Goal: Task Accomplishment & Management: Obtain resource

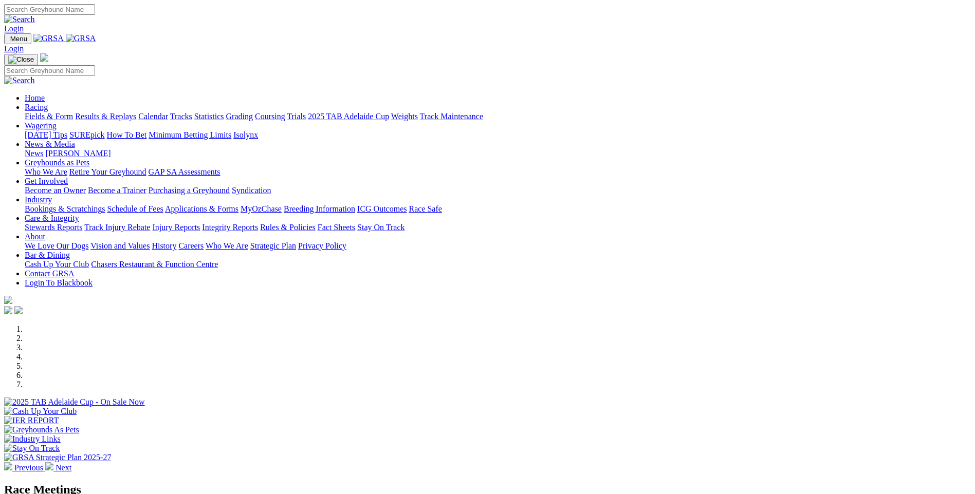
click at [239, 205] on link "Applications & Forms" at bounding box center [202, 209] width 74 height 9
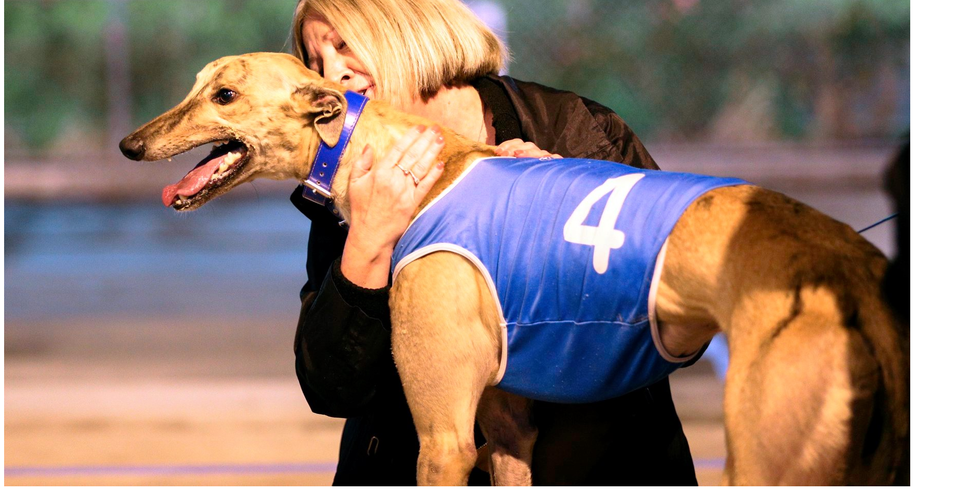
scroll to position [617, 0]
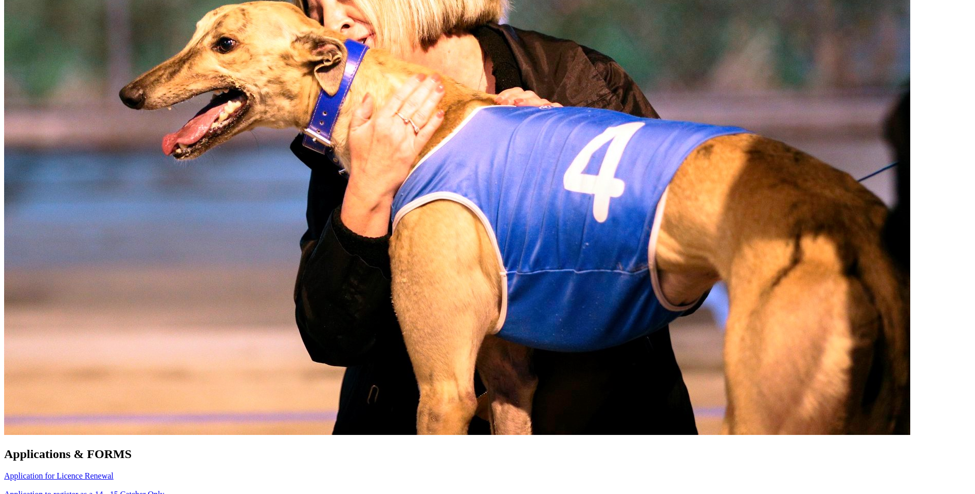
scroll to position [617, 0]
